Goal: Task Accomplishment & Management: Use online tool/utility

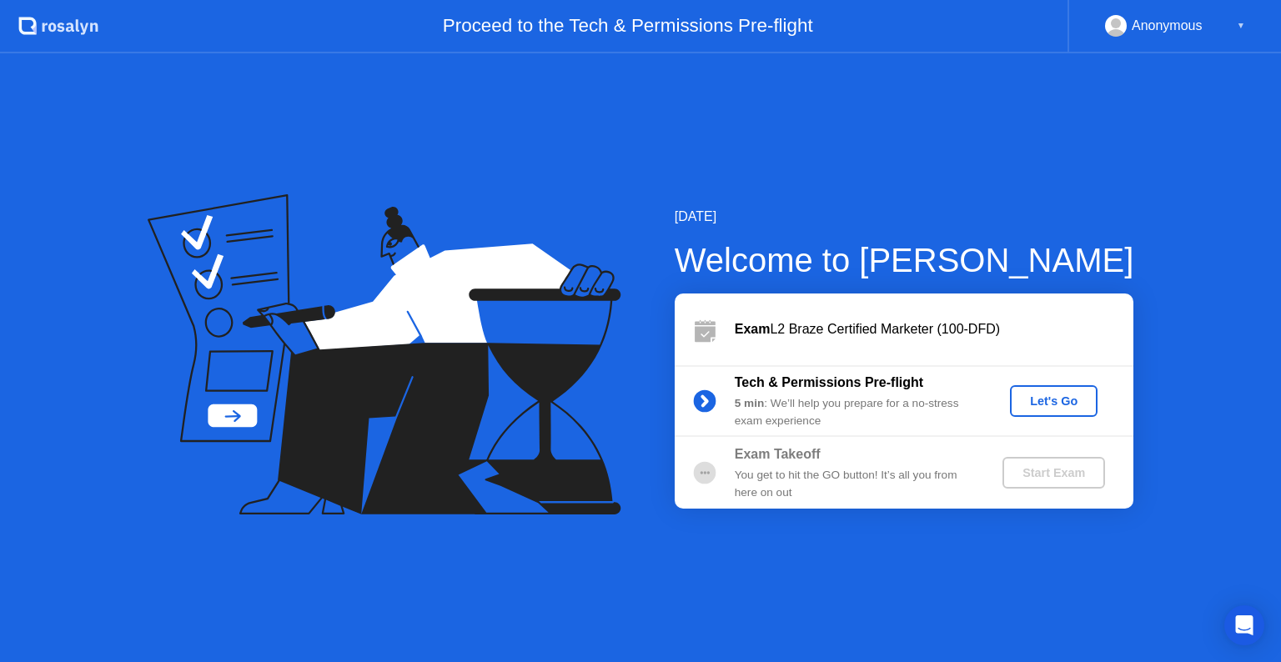
click at [1018, 405] on div "Let's Go" at bounding box center [1054, 401] width 74 height 13
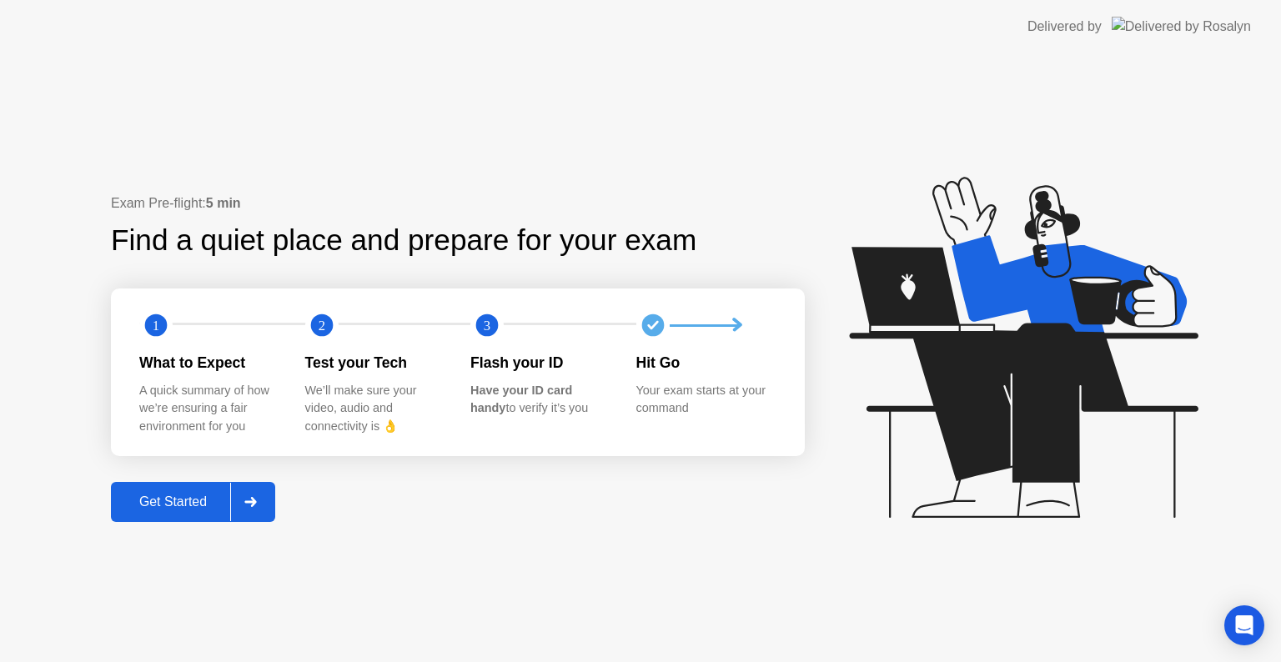
click at [210, 514] on button "Get Started" at bounding box center [193, 502] width 164 height 40
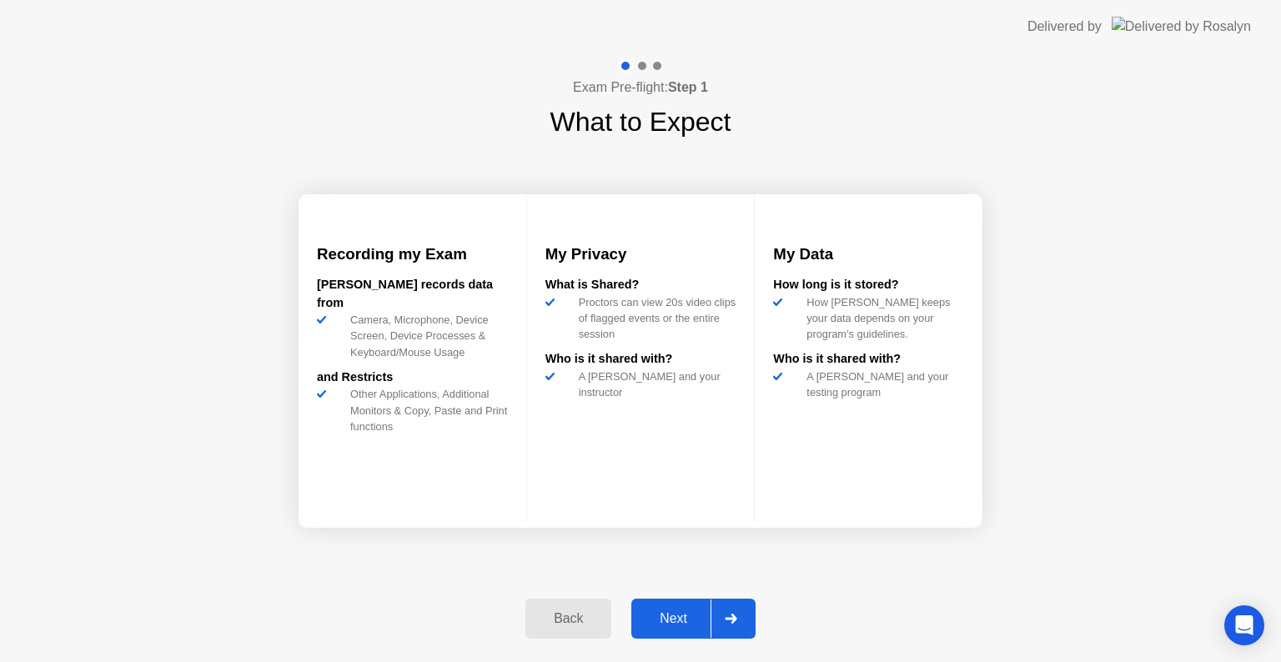
click at [674, 619] on div "Next" at bounding box center [673, 618] width 74 height 15
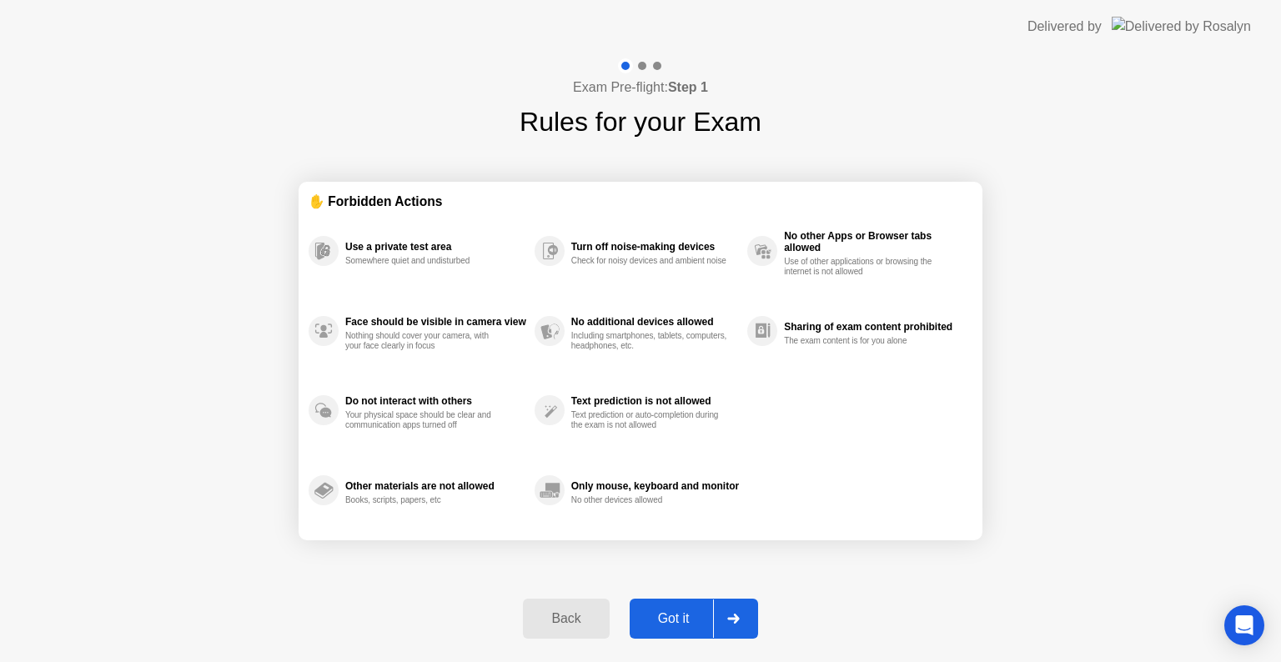
click at [674, 619] on div "Got it" at bounding box center [674, 618] width 78 height 15
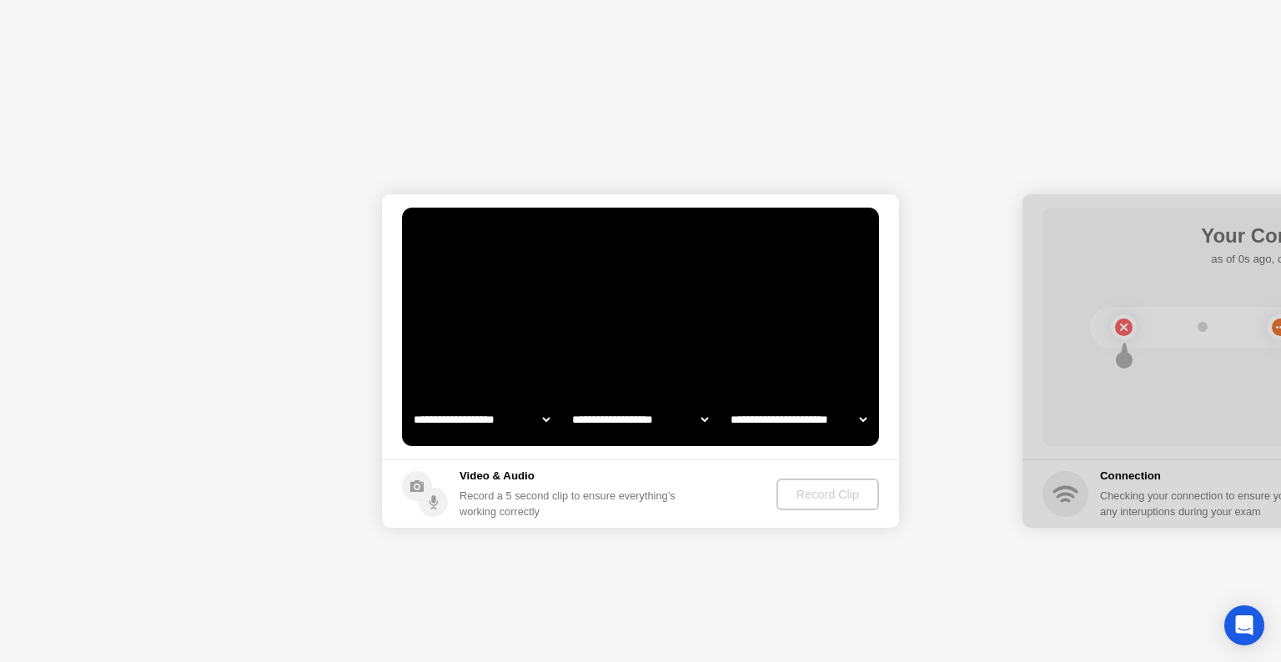
select select "**********"
select select "*******"
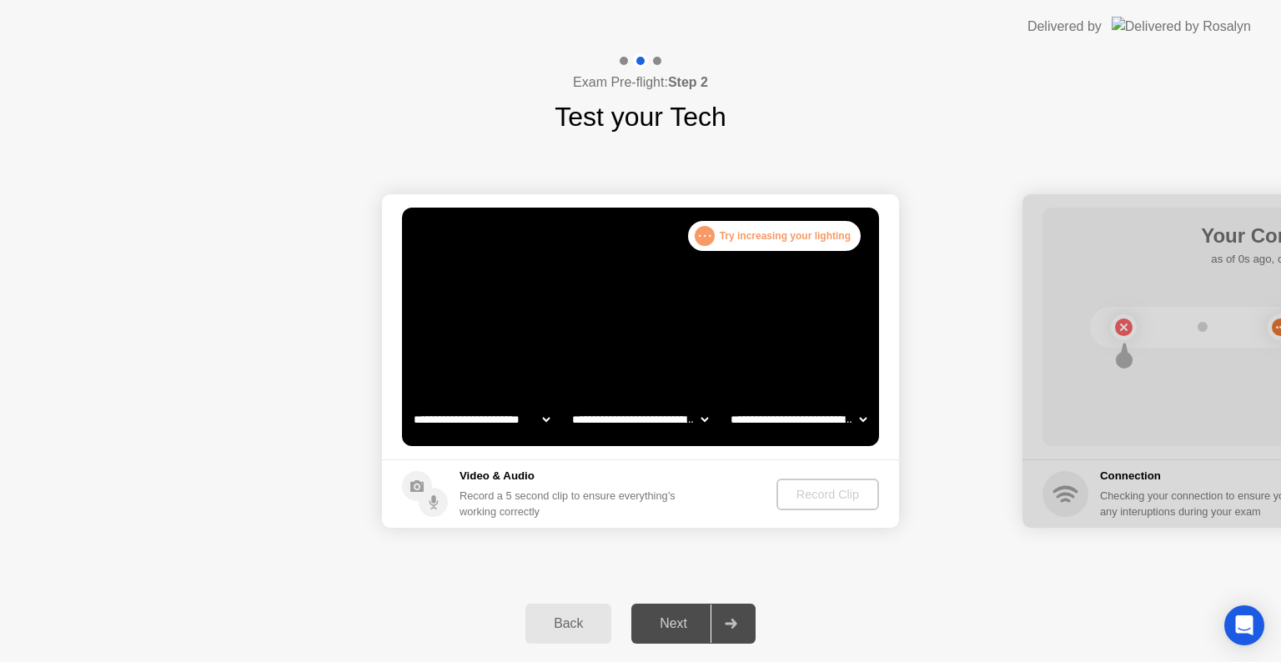
click at [630, 317] on video at bounding box center [640, 327] width 477 height 239
click at [627, 332] on video at bounding box center [640, 327] width 477 height 239
click at [537, 420] on select "**********" at bounding box center [481, 419] width 143 height 33
click at [724, 464] on footer "Video & Audio Record a 5 second clip to ensure everything’s working correctly R…" at bounding box center [640, 494] width 517 height 68
click at [430, 422] on select "**********" at bounding box center [481, 419] width 143 height 33
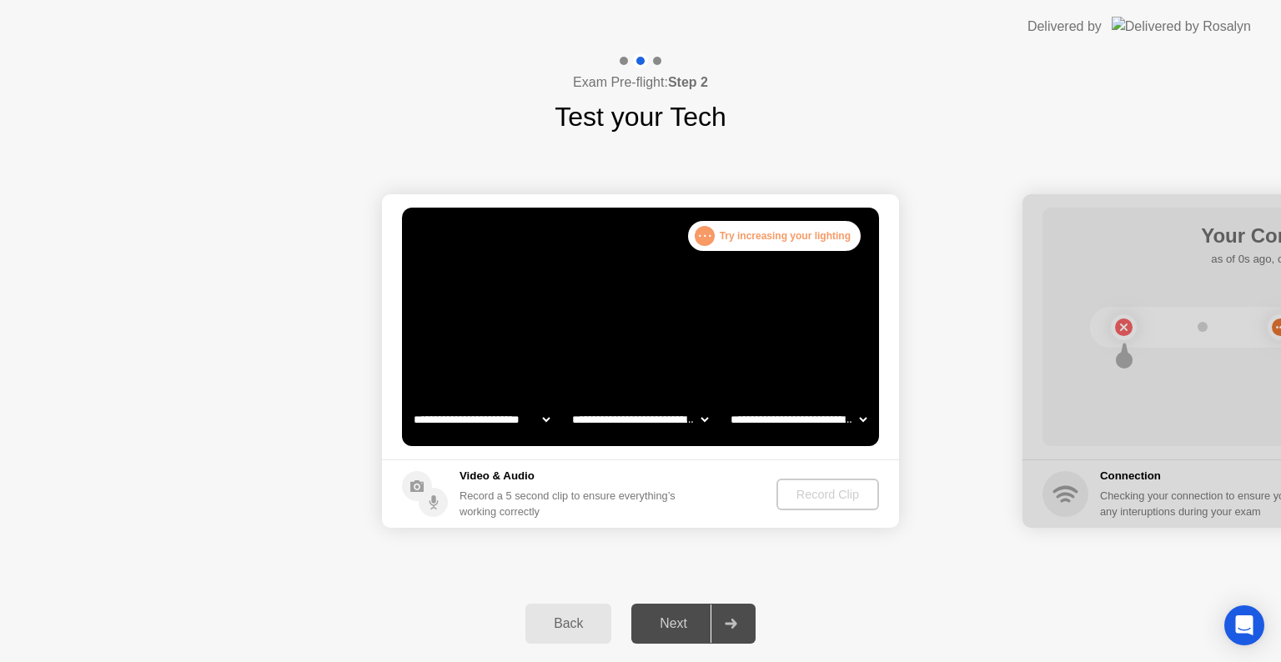
select select "**********"
click at [410, 403] on select "**********" at bounding box center [481, 419] width 143 height 33
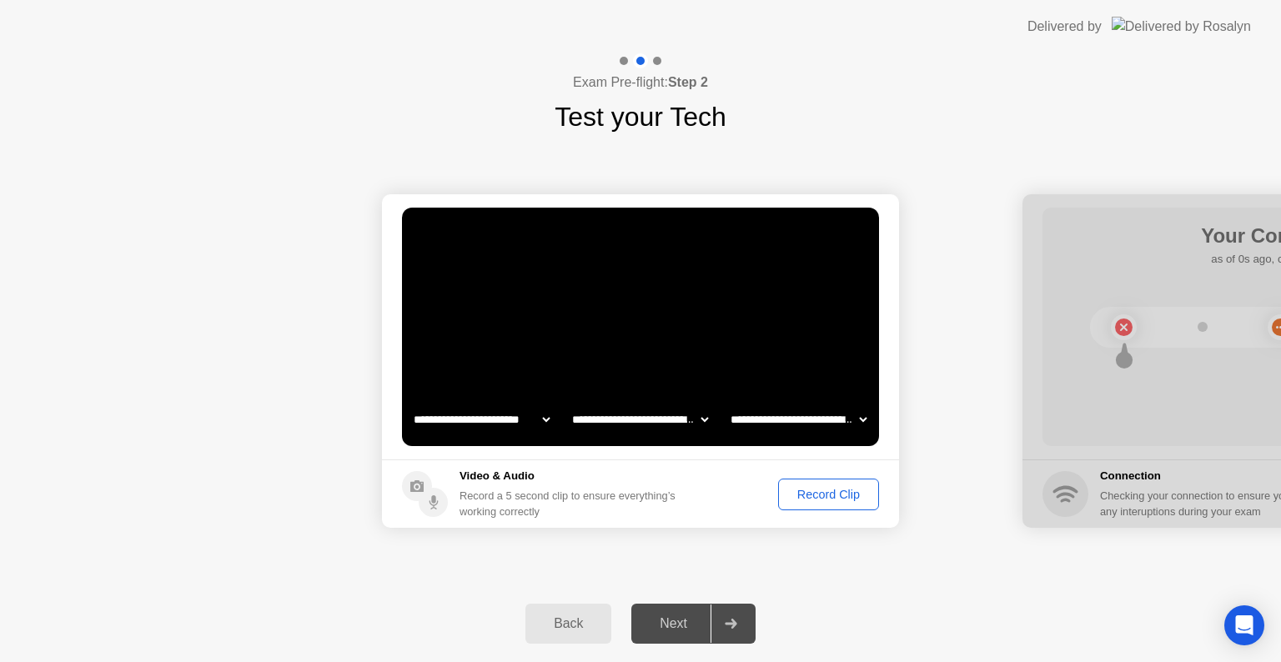
click at [671, 619] on div "Next" at bounding box center [673, 623] width 74 height 15
click at [683, 417] on select "**********" at bounding box center [640, 419] width 143 height 33
click at [686, 621] on div "Next" at bounding box center [673, 623] width 74 height 15
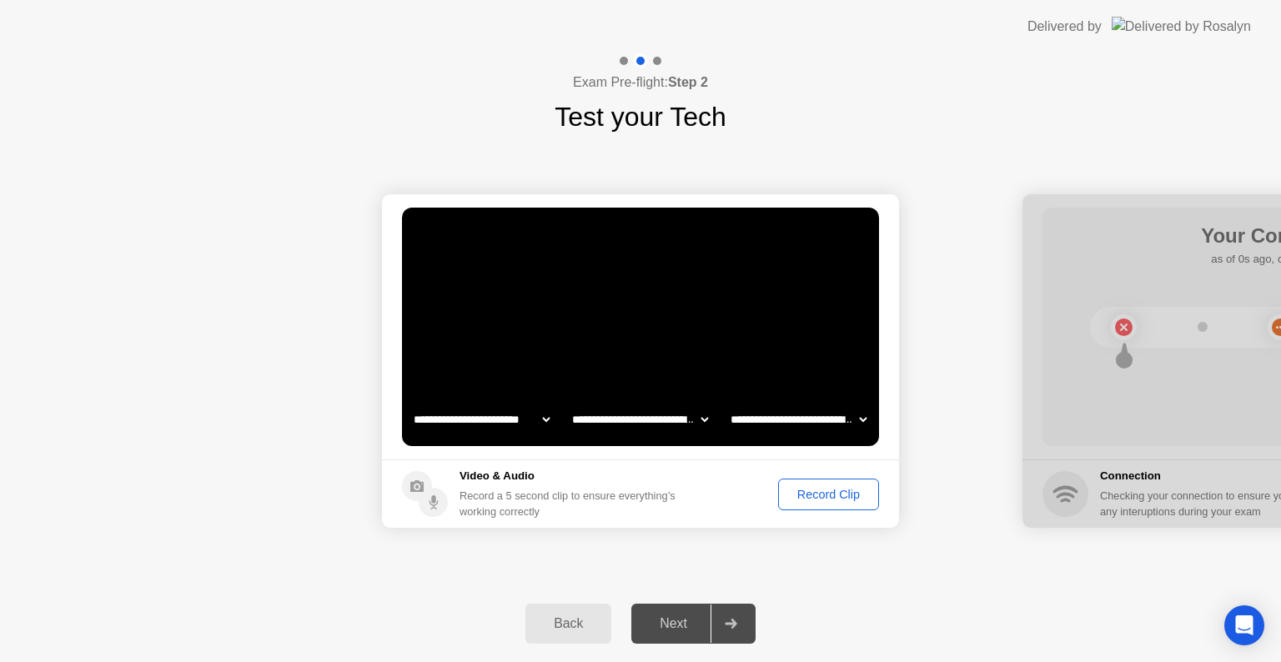
click at [686, 621] on div "Next" at bounding box center [673, 623] width 74 height 15
click at [707, 626] on div "Next" at bounding box center [673, 623] width 74 height 15
click at [687, 626] on div "Next" at bounding box center [673, 623] width 74 height 15
click at [744, 625] on div at bounding box center [731, 624] width 40 height 38
click at [669, 630] on div "Next" at bounding box center [673, 623] width 74 height 15
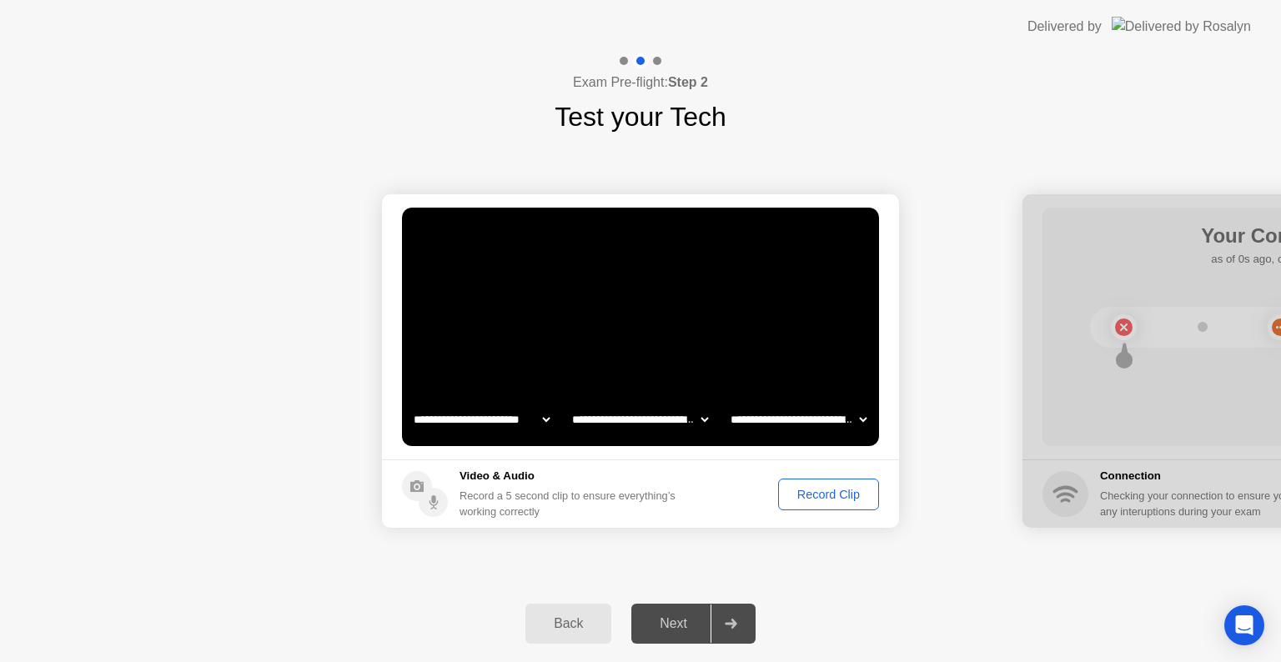
click at [802, 480] on button "Record Clip" at bounding box center [828, 495] width 101 height 32
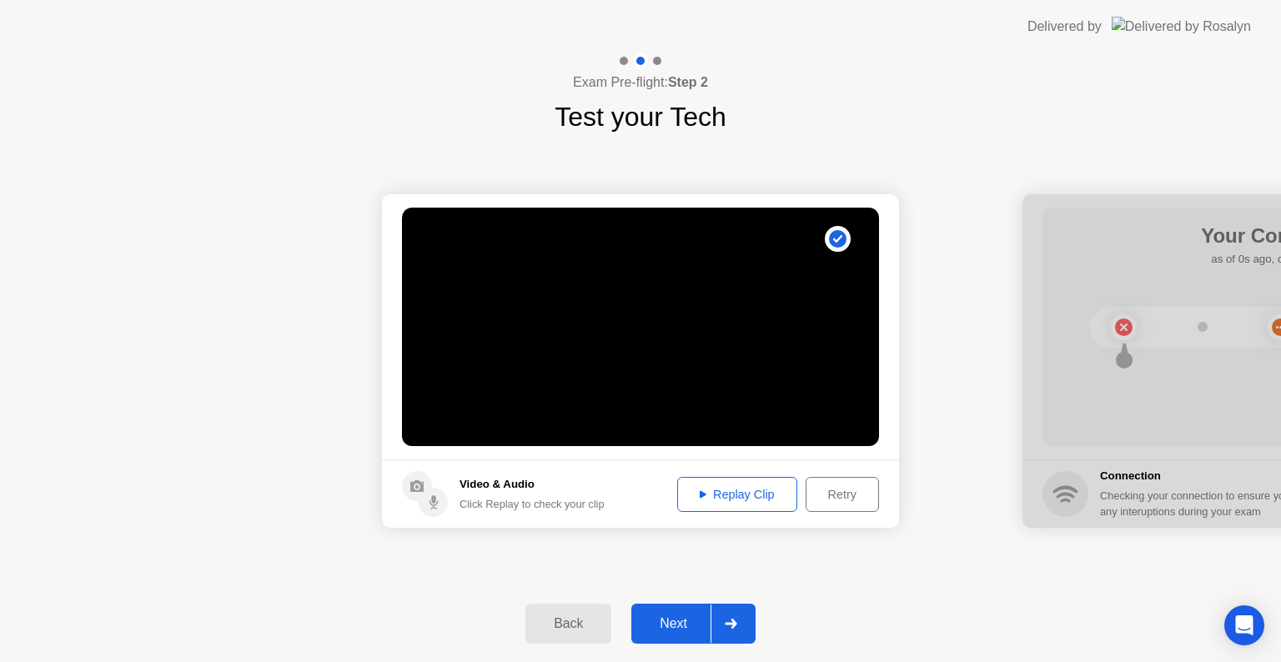
click at [679, 626] on div "Next" at bounding box center [673, 623] width 74 height 15
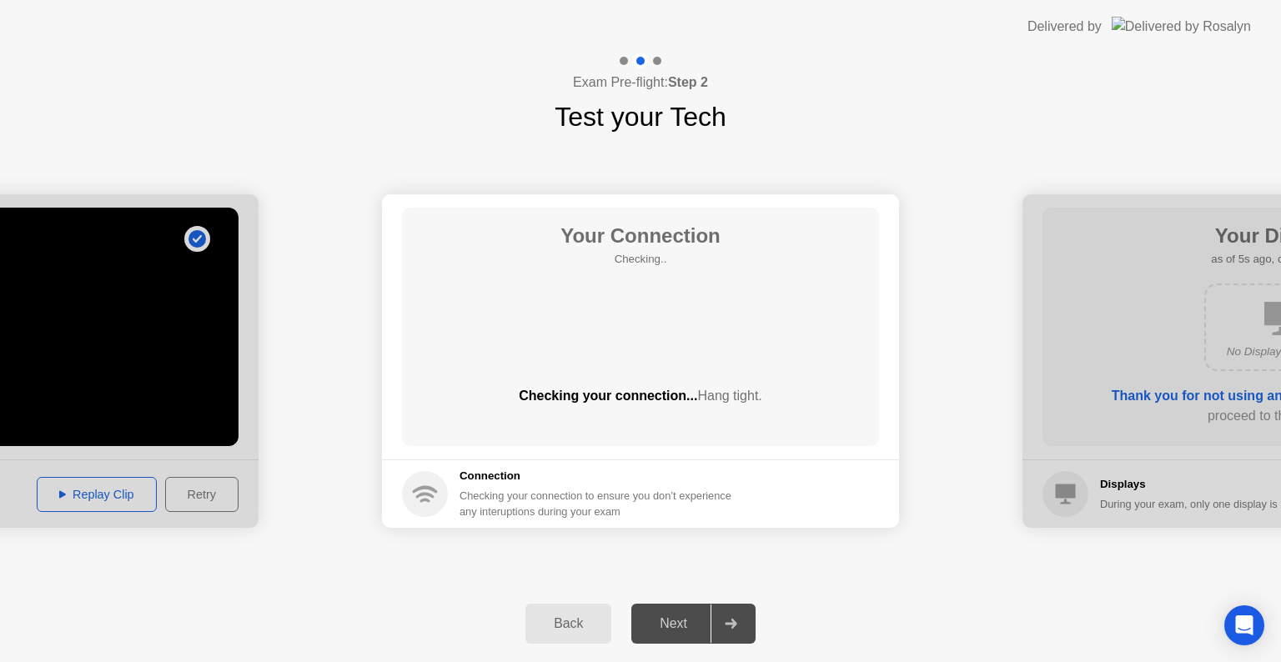
click at [724, 393] on span "Hang tight." at bounding box center [729, 396] width 64 height 14
click at [595, 236] on h1 "Your Connection" at bounding box center [640, 236] width 160 height 30
click at [594, 236] on h1 "Your Connection" at bounding box center [640, 236] width 160 height 30
click at [736, 303] on div "Your Connection Checking.. Checking your connection... Hang tight." at bounding box center [640, 327] width 477 height 239
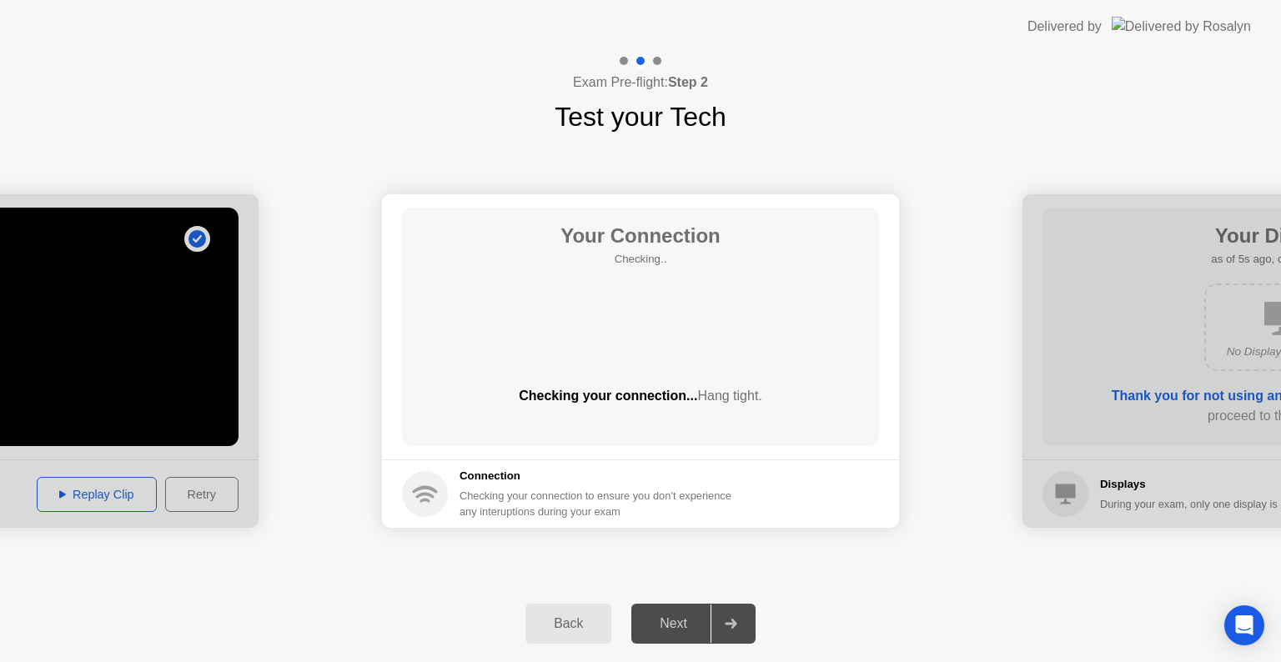
drag, startPoint x: 701, startPoint y: 415, endPoint x: 715, endPoint y: 427, distance: 17.7
click at [707, 420] on div "Checking your connection... Hang tight." at bounding box center [640, 409] width 477 height 47
click at [668, 433] on div "Your Connection Checking.. Checking your connection... Hang tight." at bounding box center [640, 327] width 477 height 239
click at [514, 508] on div "Checking your connection to ensure you don’t experience any interuptions during…" at bounding box center [601, 504] width 282 height 32
click at [513, 510] on div "Checking your connection to ensure you don’t experience any interuptions during…" at bounding box center [601, 504] width 282 height 32
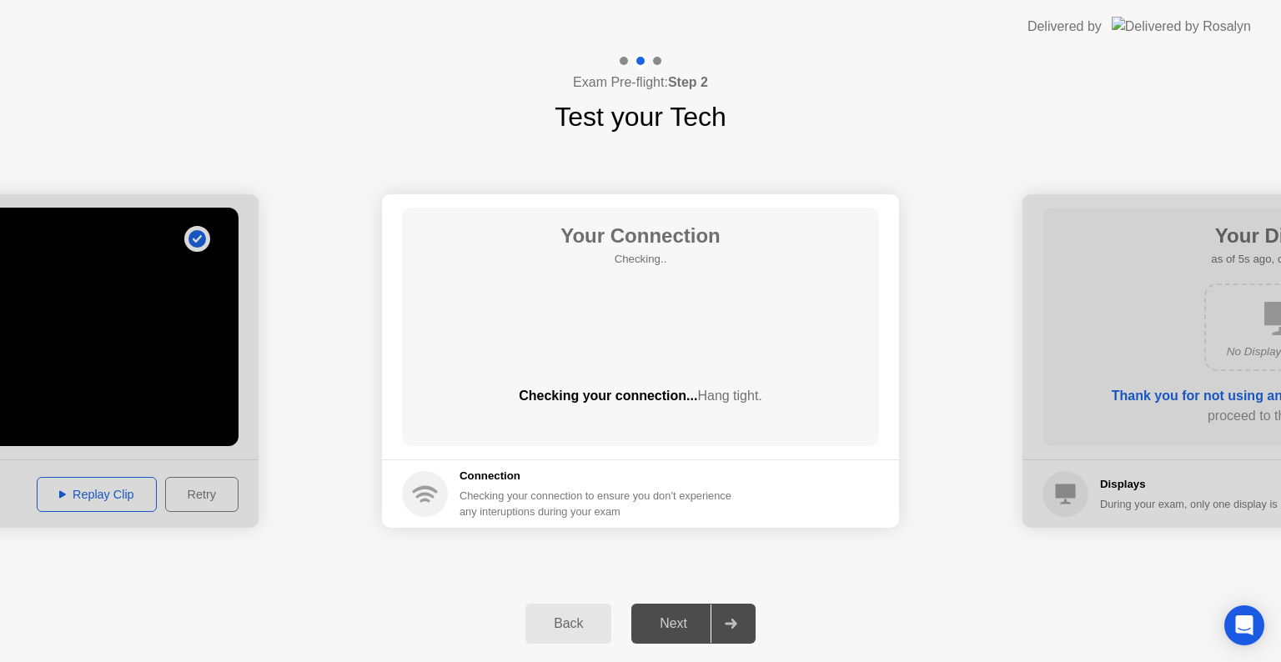
click at [417, 493] on icon at bounding box center [425, 494] width 46 height 46
click at [413, 495] on circle at bounding box center [425, 494] width 46 height 46
click at [609, 254] on h5 "Checking.." at bounding box center [640, 259] width 160 height 17
click at [787, 585] on div "Back Next" at bounding box center [640, 623] width 1281 height 77
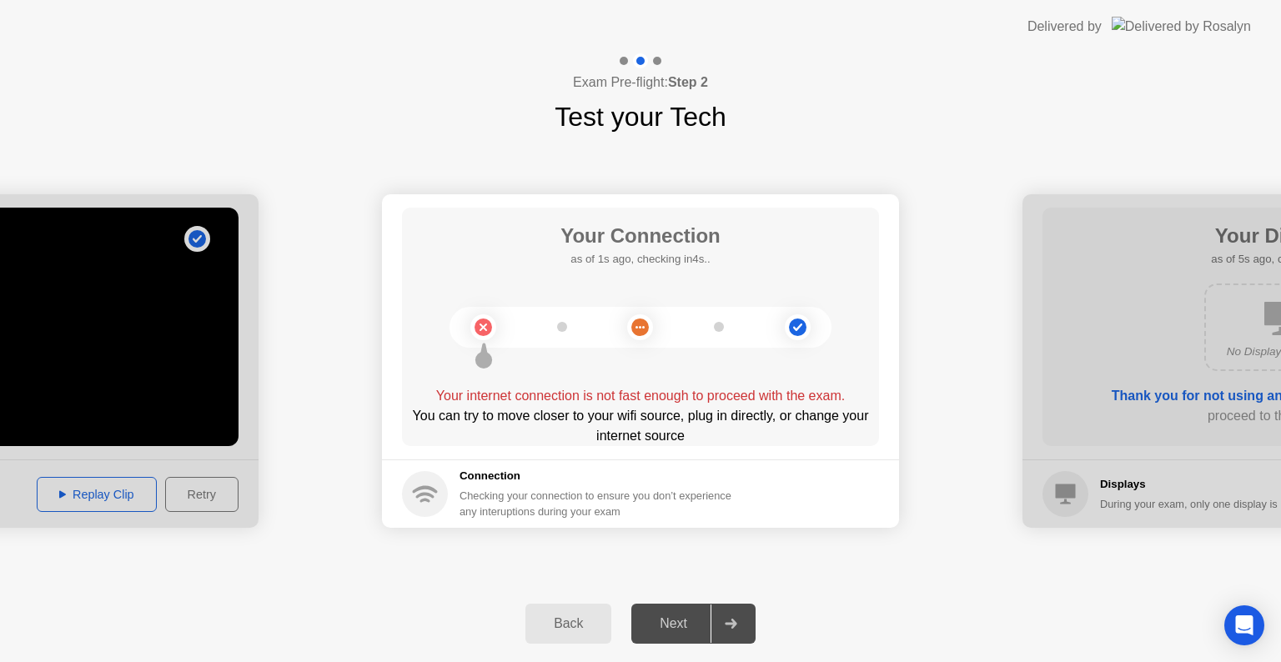
click at [485, 401] on div "Your internet connection is not fast enough to proceed with the exam." at bounding box center [640, 396] width 477 height 20
click at [488, 402] on div "Your internet connection is not fast enough to proceed with the exam." at bounding box center [640, 396] width 477 height 20
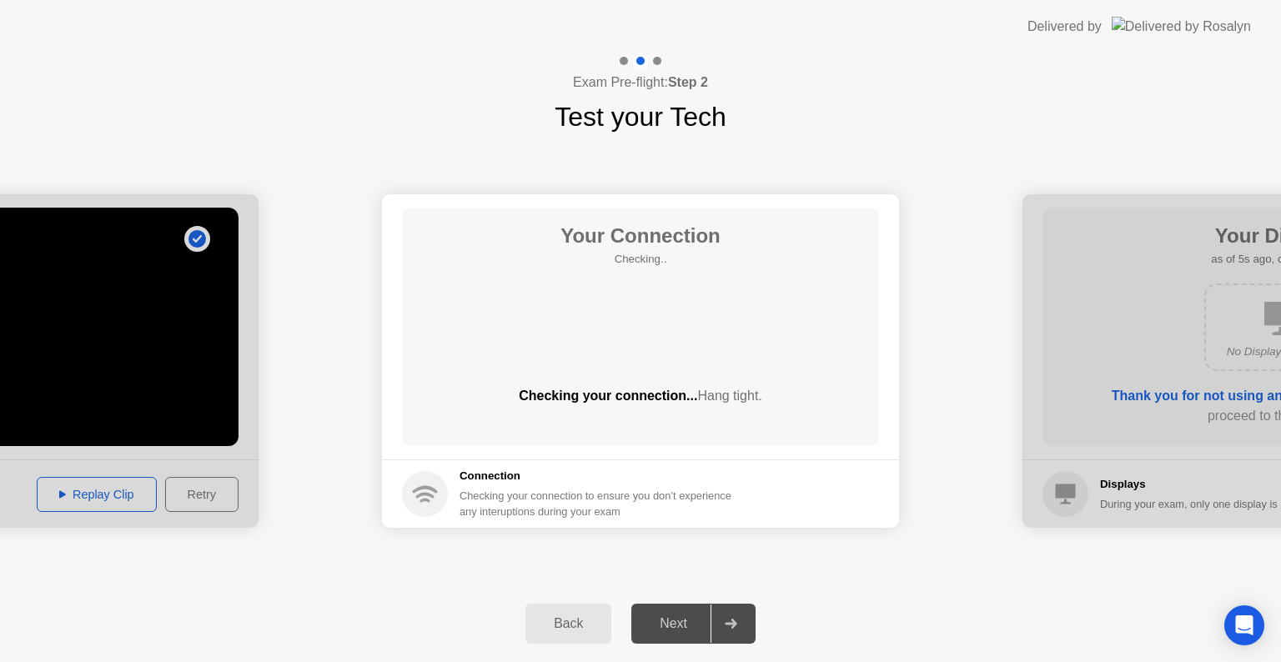
drag, startPoint x: 570, startPoint y: 621, endPoint x: 588, endPoint y: 617, distance: 17.8
click at [567, 621] on div "Back" at bounding box center [568, 623] width 76 height 15
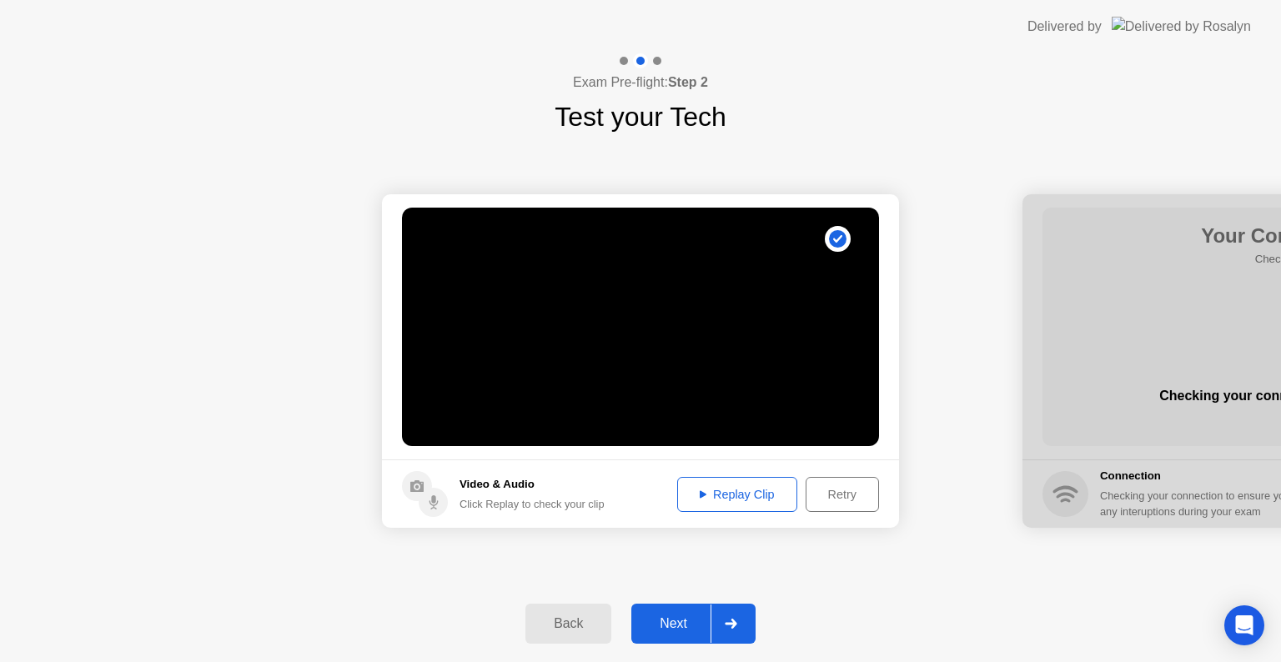
click at [677, 627] on div "Next" at bounding box center [673, 623] width 74 height 15
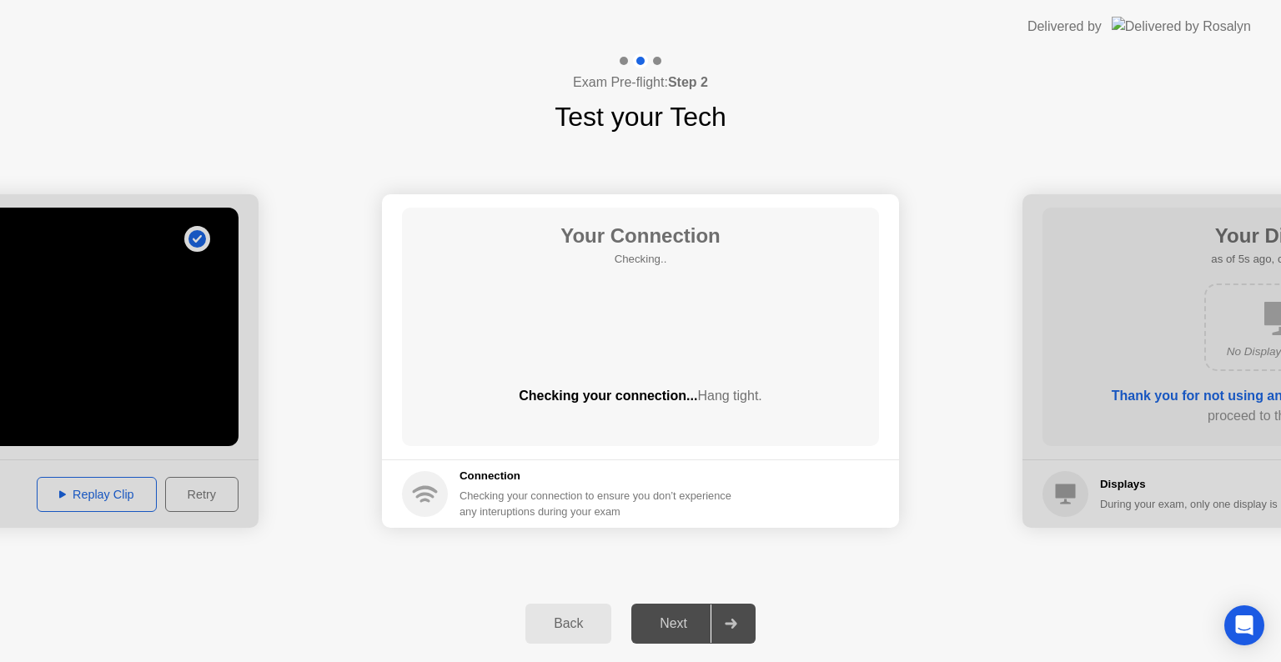
click at [731, 390] on span "Hang tight." at bounding box center [729, 396] width 64 height 14
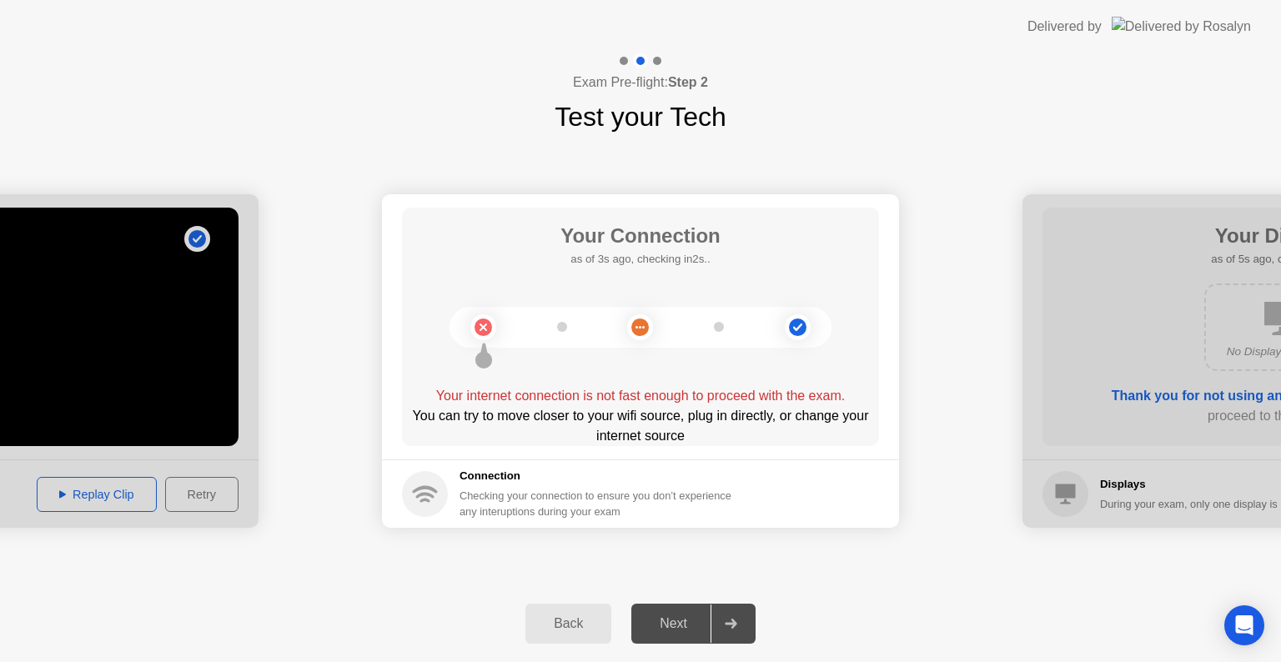
drag, startPoint x: 530, startPoint y: 419, endPoint x: 557, endPoint y: 403, distance: 31.0
click at [557, 403] on div "Your internet connection is not fast enough to proceed with the exam. You can t…" at bounding box center [640, 409] width 477 height 47
click at [783, 412] on div "You can try to move closer to your wifi source, plug in directly, or change you…" at bounding box center [640, 426] width 477 height 40
click at [781, 409] on div "You can try to move closer to your wifi source, plug in directly, or change you…" at bounding box center [640, 426] width 477 height 40
click at [779, 409] on div "You can try to move closer to your wifi source, plug in directly, or change you…" at bounding box center [640, 426] width 477 height 40
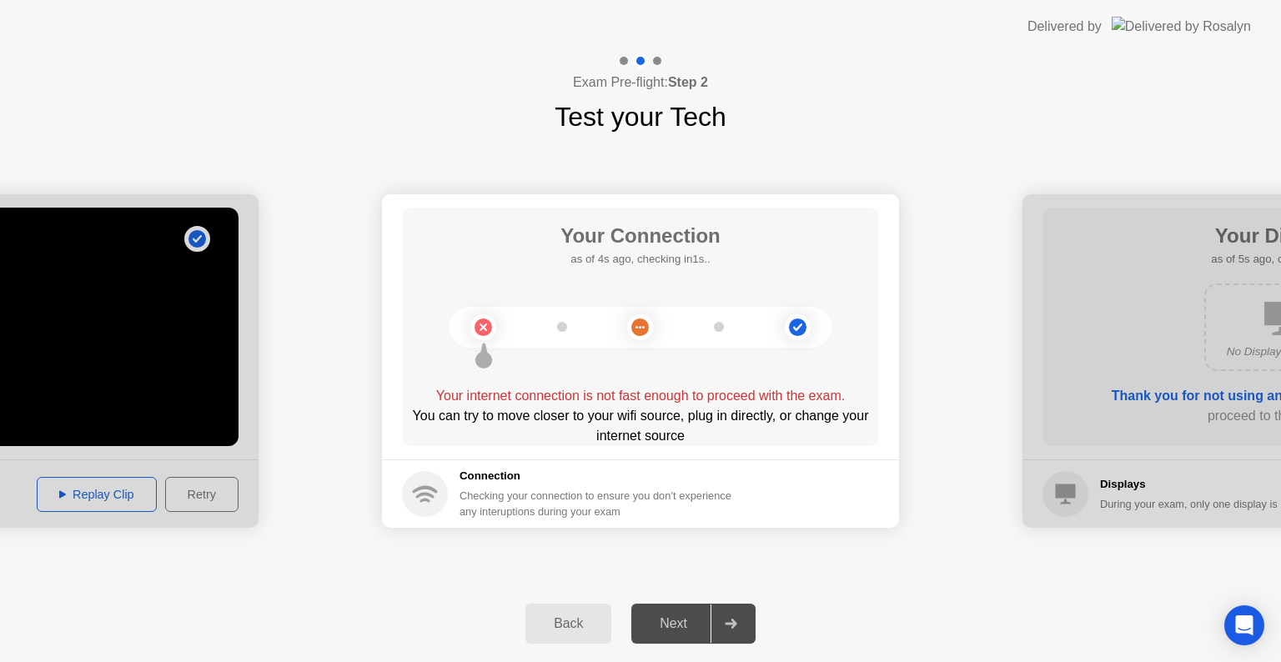
click at [775, 409] on div "You can try to move closer to your wifi source, plug in directly, or change you…" at bounding box center [640, 426] width 477 height 40
click at [771, 415] on div "You can try to move closer to your wifi source, plug in directly, or change you…" at bounding box center [640, 426] width 477 height 40
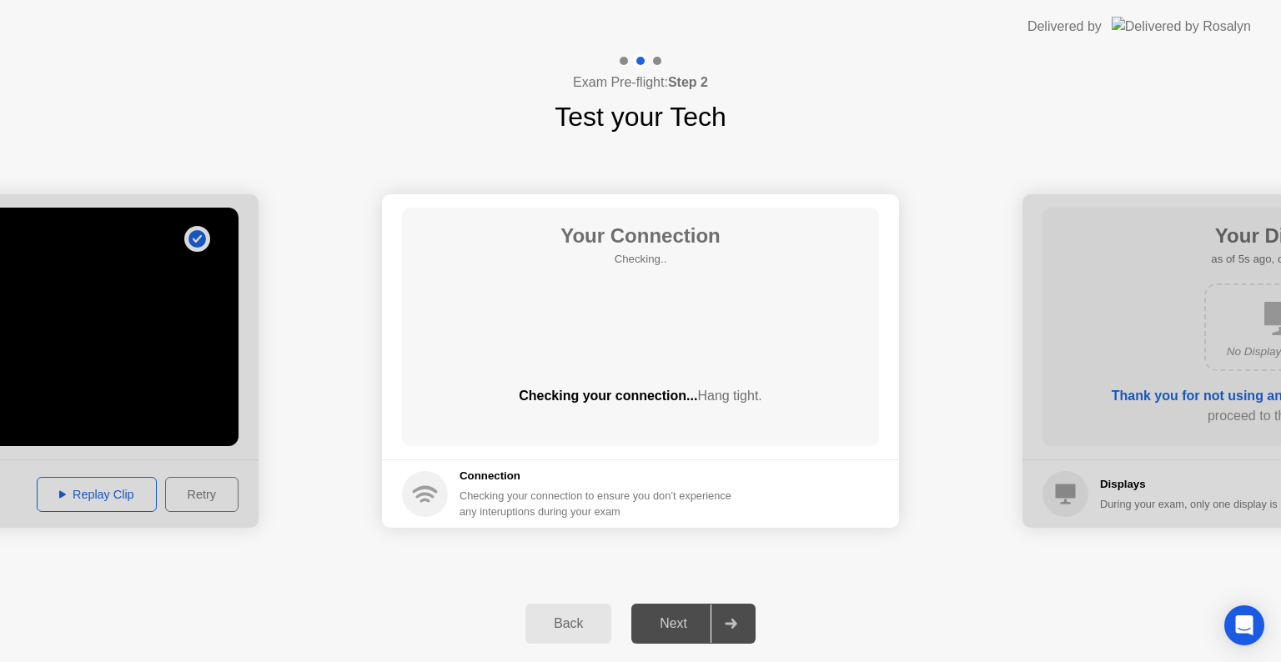
click at [490, 520] on footer "Connection Checking your connection to ensure you don’t experience any interupt…" at bounding box center [640, 494] width 517 height 68
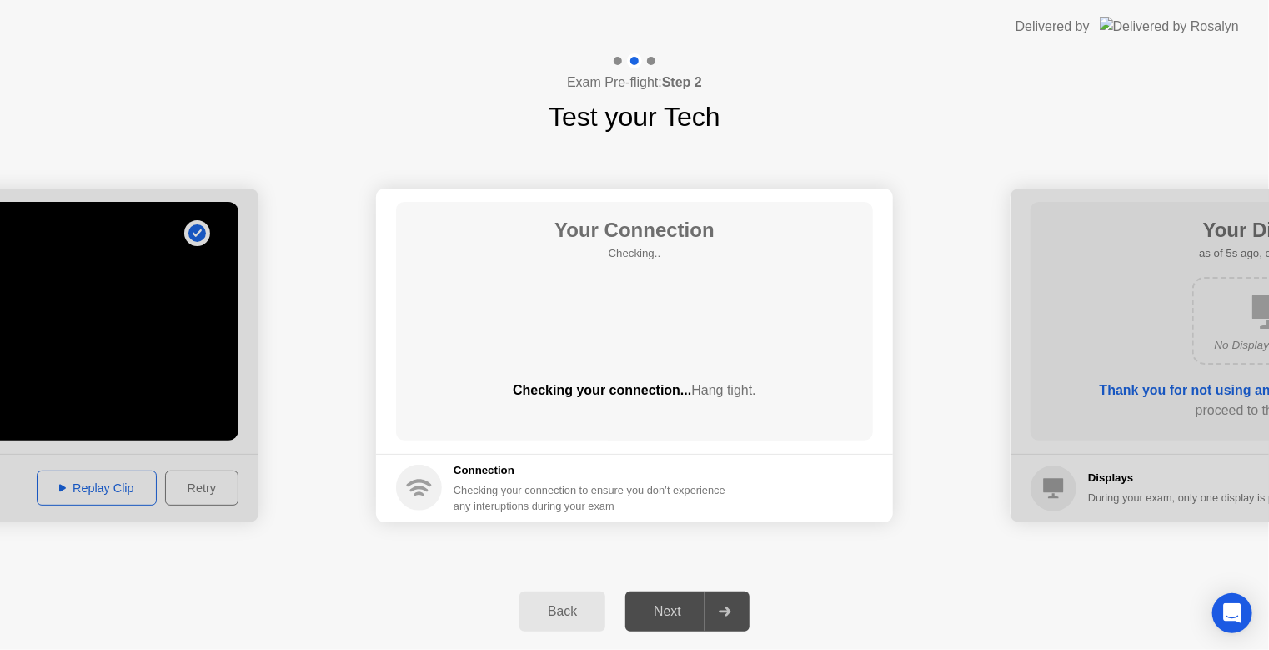
click at [899, 39] on header "Delivered by" at bounding box center [634, 26] width 1269 height 53
click at [698, 369] on div "Your Connection Checking.. Checking your connection... Hang tight." at bounding box center [634, 321] width 477 height 239
